Goal: Task Accomplishment & Management: Manage account settings

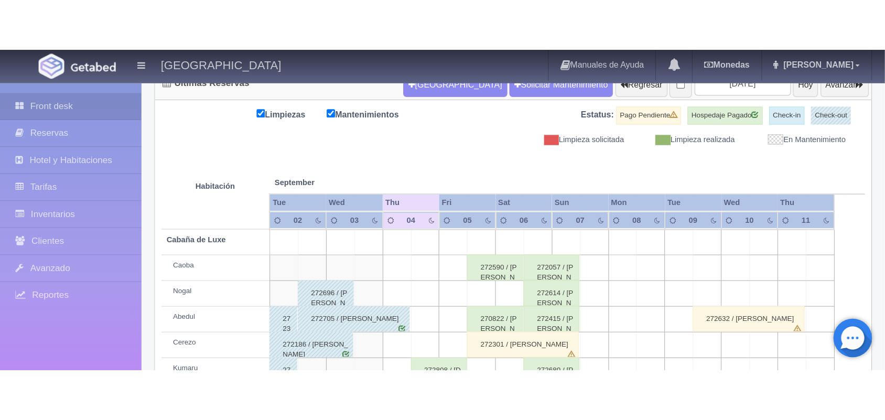
scroll to position [119, 0]
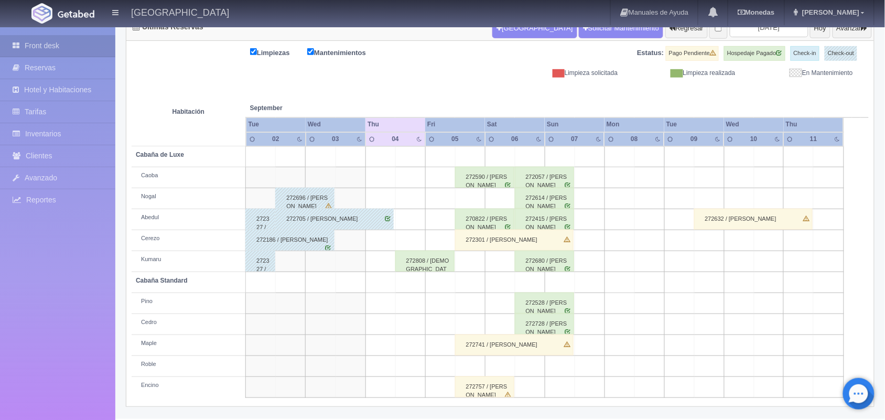
click at [433, 261] on div "272808 / [DEMOGRAPHIC_DATA][PERSON_NAME]" at bounding box center [424, 261] width 59 height 21
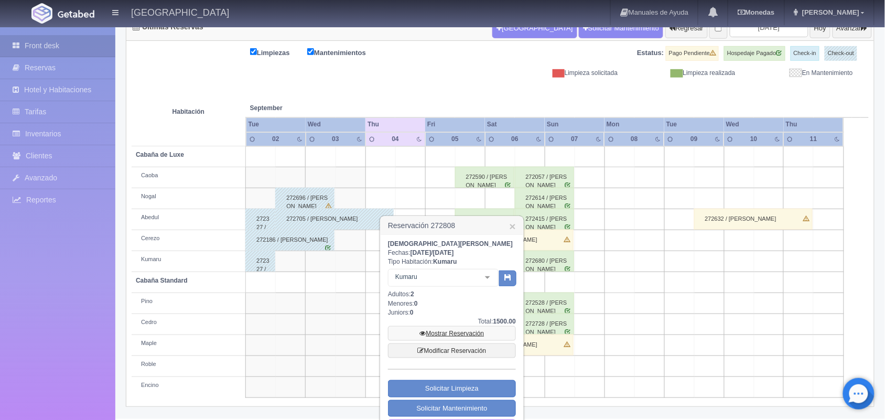
click at [453, 261] on link "Mostrar Reservación" at bounding box center [452, 333] width 128 height 15
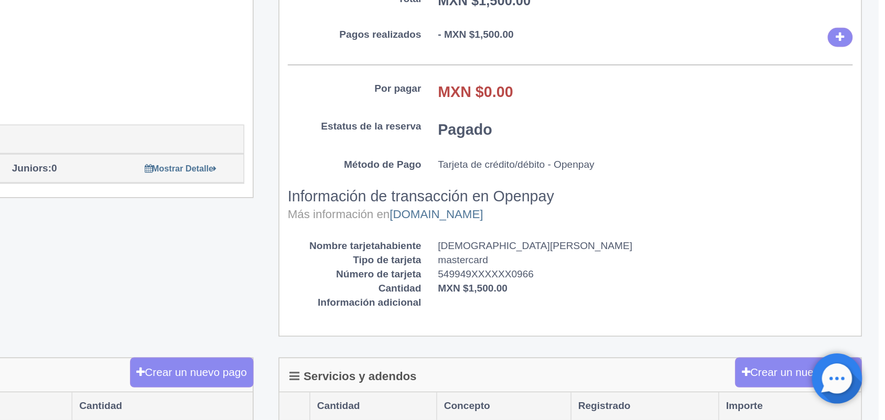
scroll to position [36, 0]
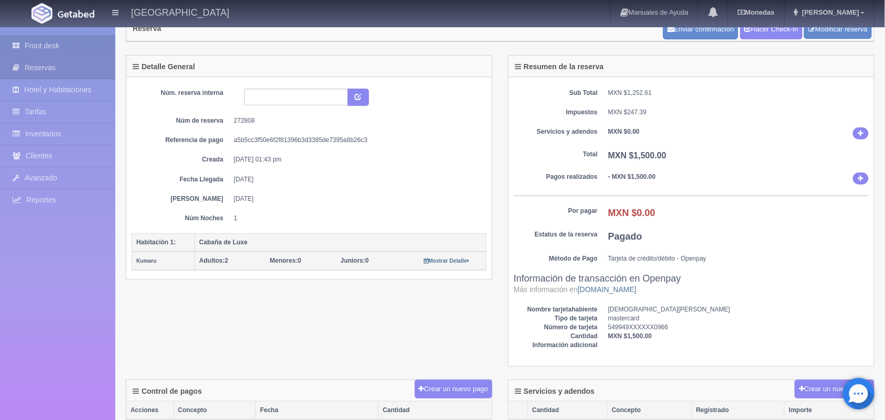
click at [61, 38] on link "Front desk" at bounding box center [57, 46] width 115 height 22
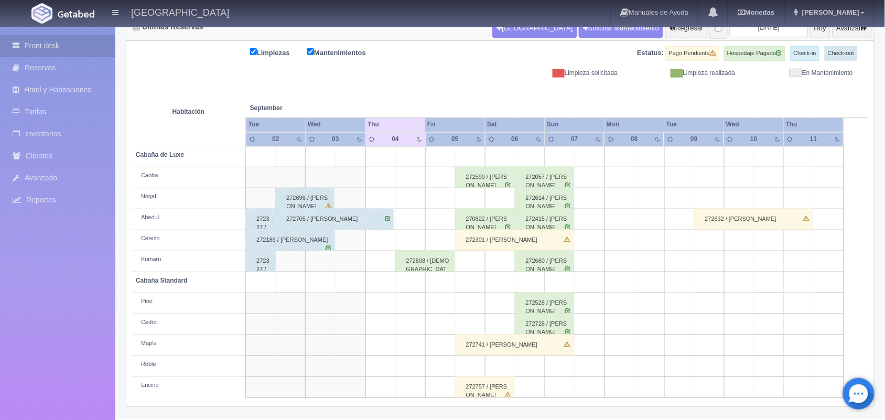
scroll to position [119, 0]
click at [447, 261] on div "272808 / [DEMOGRAPHIC_DATA][PERSON_NAME]" at bounding box center [424, 261] width 59 height 21
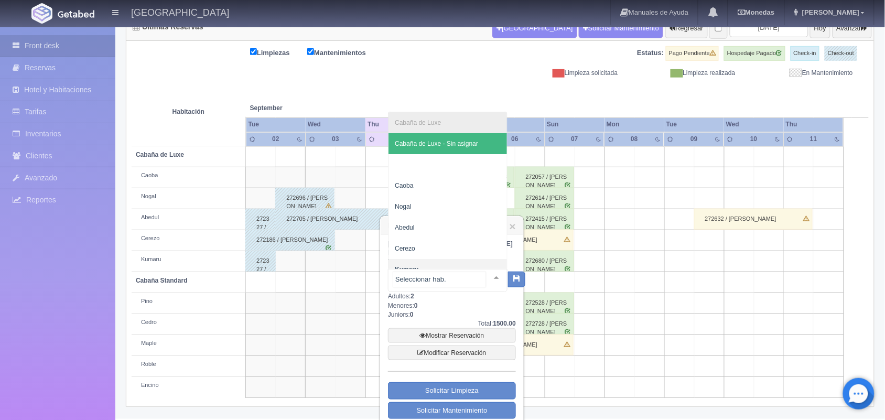
click at [486, 272] on div at bounding box center [496, 278] width 21 height 16
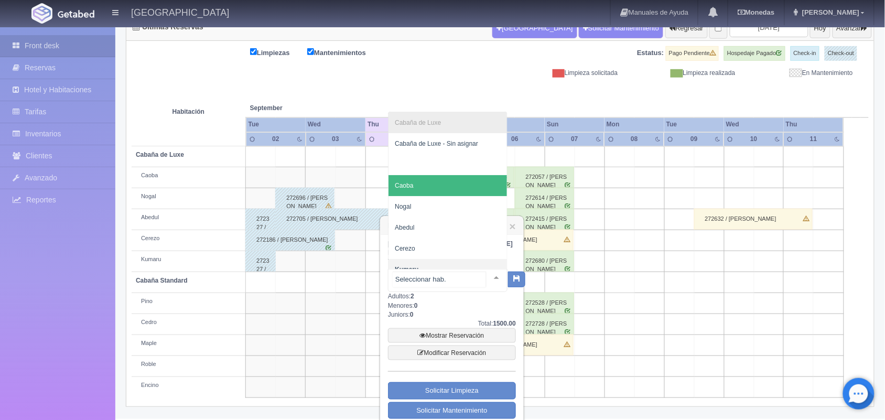
click at [442, 182] on span "Caoba" at bounding box center [448, 185] width 119 height 21
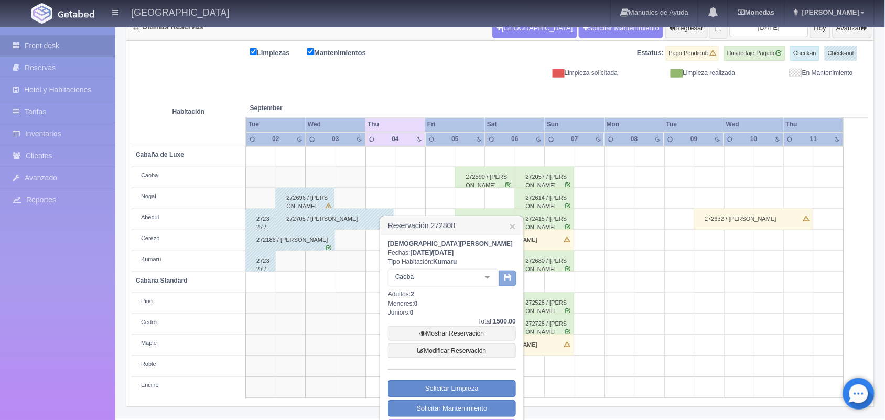
click at [509, 274] on icon "button" at bounding box center [508, 277] width 7 height 7
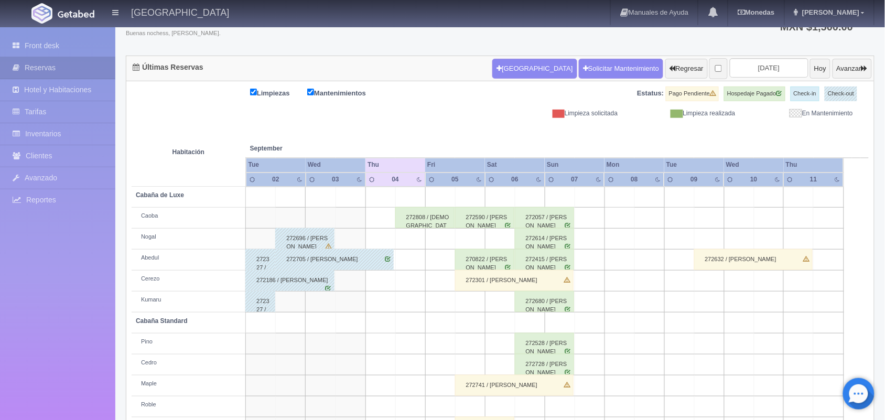
scroll to position [119, 0]
